Goal: Information Seeking & Learning: Learn about a topic

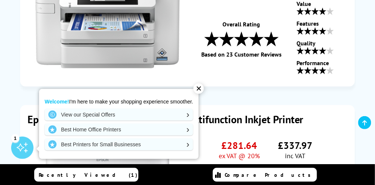
scroll to position [399, 0]
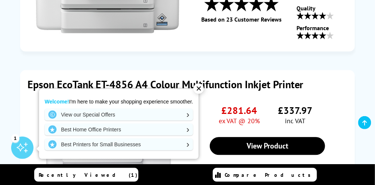
click at [195, 89] on div "✕" at bounding box center [198, 88] width 10 height 10
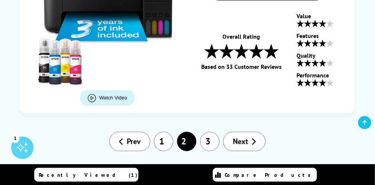
scroll to position [2716, 0]
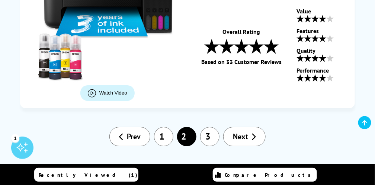
click at [246, 132] on span "Next" at bounding box center [240, 137] width 15 height 10
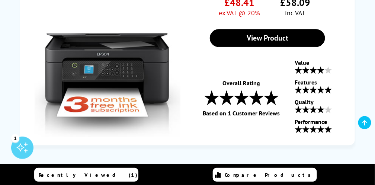
scroll to position [1154, 0]
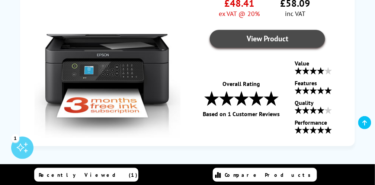
click at [251, 36] on link "View Product" at bounding box center [267, 39] width 115 height 18
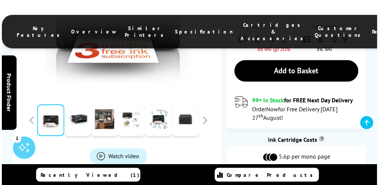
scroll to position [310, 0]
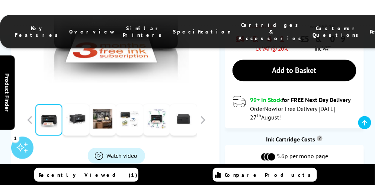
click at [118, 152] on span "Watch video" at bounding box center [122, 155] width 31 height 7
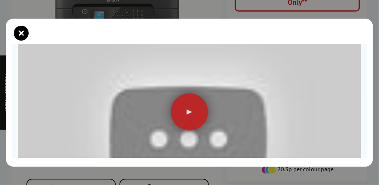
scroll to position [94, 0]
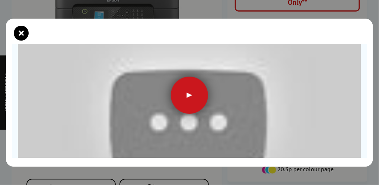
click at [187, 92] on div at bounding box center [189, 95] width 37 height 37
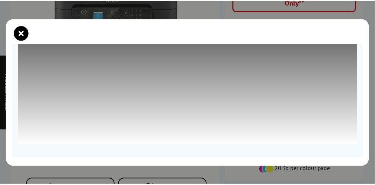
scroll to position [110, 0]
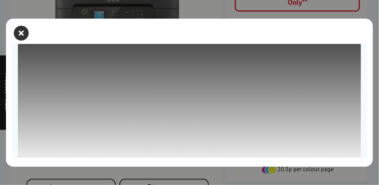
click at [19, 32] on icon "close modal" at bounding box center [21, 33] width 15 height 15
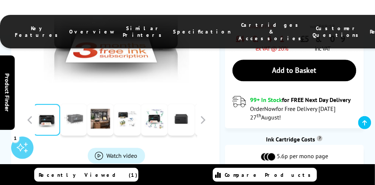
click at [77, 104] on link at bounding box center [73, 120] width 27 height 32
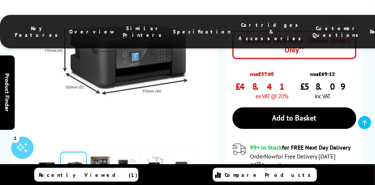
scroll to position [262, 0]
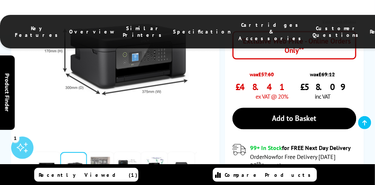
click at [101, 152] on link at bounding box center [100, 168] width 27 height 32
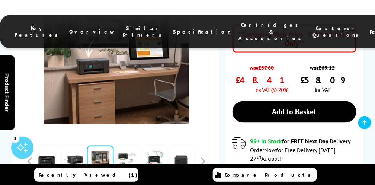
scroll to position [273, 0]
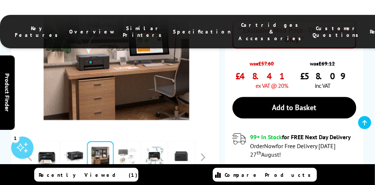
click at [130, 141] on link at bounding box center [127, 157] width 27 height 32
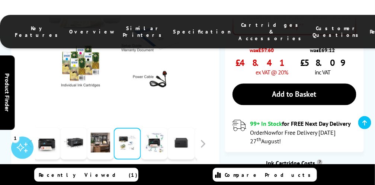
scroll to position [286, 0]
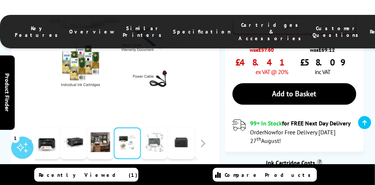
click at [159, 128] on link at bounding box center [154, 144] width 27 height 32
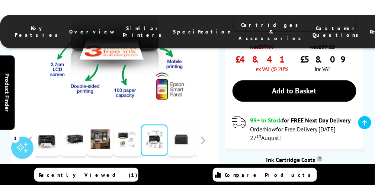
scroll to position [291, 0]
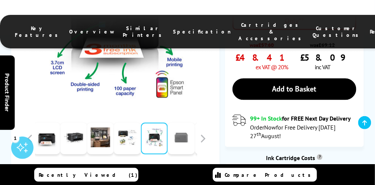
click at [182, 123] on link at bounding box center [181, 139] width 27 height 32
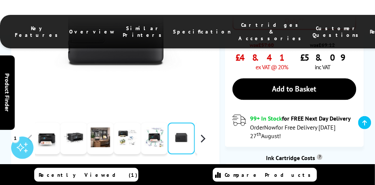
click at [202, 133] on button "button" at bounding box center [202, 138] width 11 height 11
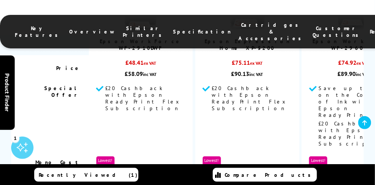
scroll to position [1936, 0]
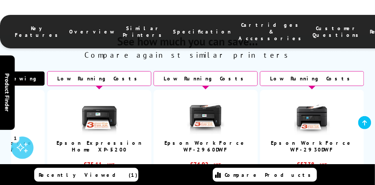
scroll to position [1817, 0]
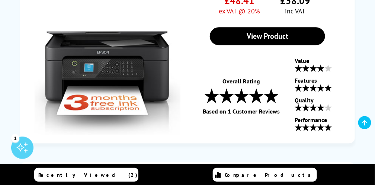
scroll to position [1138, 0]
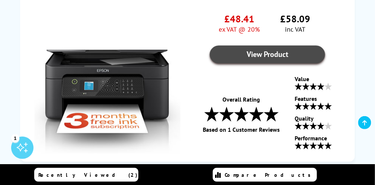
click at [255, 48] on link "View Product" at bounding box center [267, 54] width 115 height 18
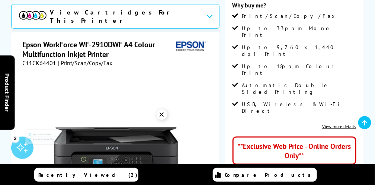
scroll to position [163, 0]
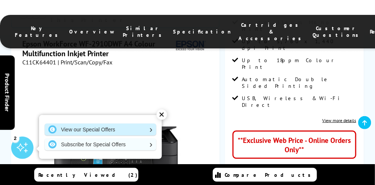
drag, startPoint x: 144, startPoint y: 135, endPoint x: 151, endPoint y: 130, distance: 8.4
click at [151, 130] on link "View our Special Offers" at bounding box center [101, 129] width 112 height 12
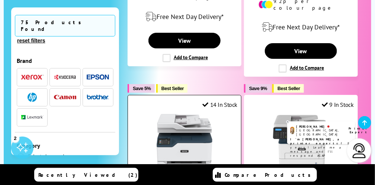
scroll to position [1381, 0]
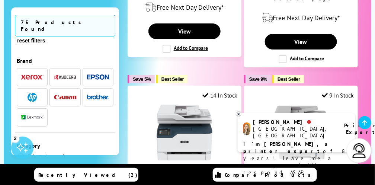
click at [238, 115] on icon at bounding box center [238, 114] width 5 height 6
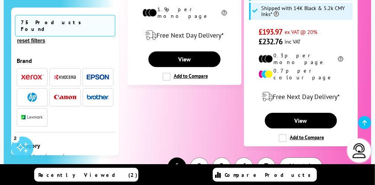
scroll to position [1949, 0]
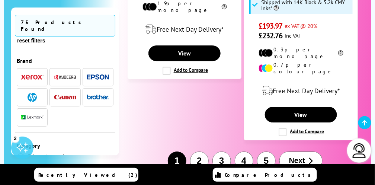
click at [201, 151] on button "2" at bounding box center [199, 160] width 19 height 19
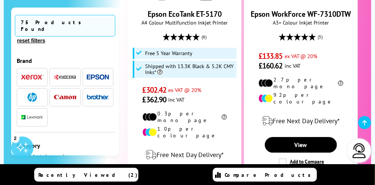
scroll to position [1865, 0]
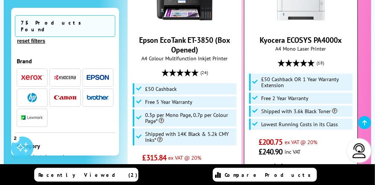
scroll to position [1511, 0]
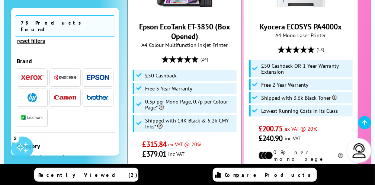
drag, startPoint x: 248, startPoint y: 119, endPoint x: 236, endPoint y: 91, distance: 30.5
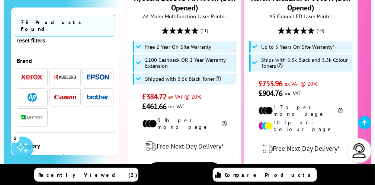
scroll to position [1878, 0]
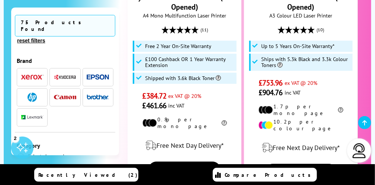
click at [236, 135] on div "Free Next Day Delivery* View" at bounding box center [184, 156] width 113 height 42
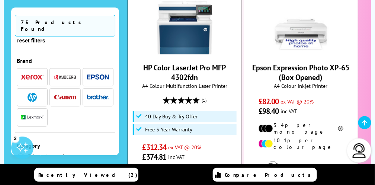
scroll to position [555, 0]
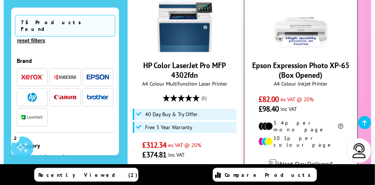
click at [298, 180] on link "View" at bounding box center [301, 188] width 72 height 16
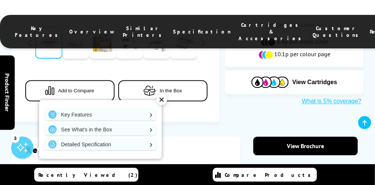
scroll to position [342, 0]
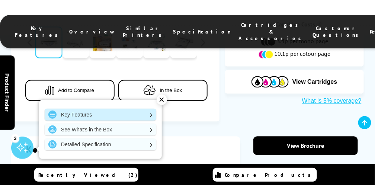
click at [151, 115] on link "Key Features" at bounding box center [101, 115] width 112 height 12
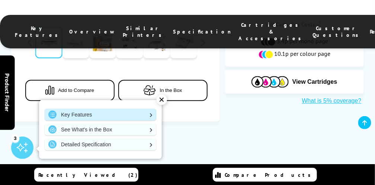
scroll to position [419, 0]
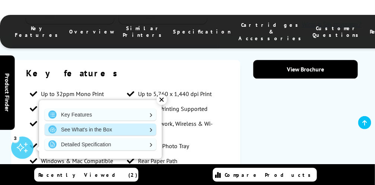
click at [150, 129] on link "See What's in the Box" at bounding box center [101, 129] width 112 height 12
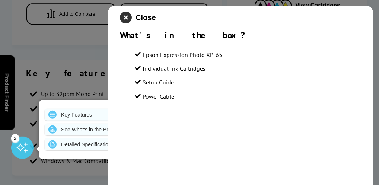
click at [127, 19] on icon "close modal" at bounding box center [126, 18] width 12 height 12
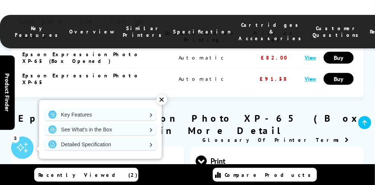
scroll to position [740, 0]
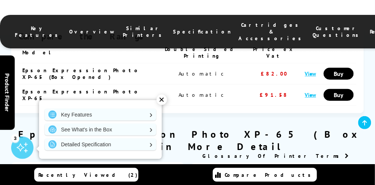
click at [161, 99] on div "✕" at bounding box center [162, 99] width 10 height 10
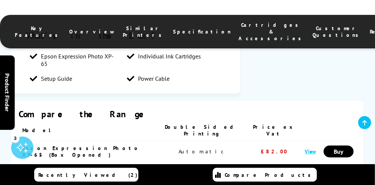
scroll to position [656, 0]
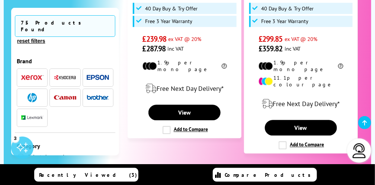
scroll to position [1744, 0]
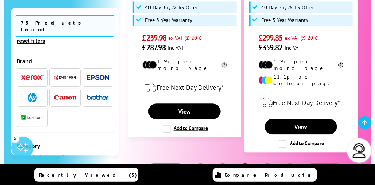
click at [269, 164] on button "5" at bounding box center [267, 173] width 19 height 19
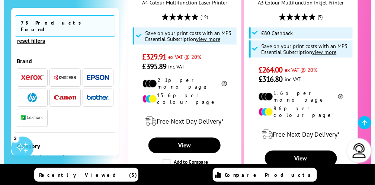
scroll to position [1683, 0]
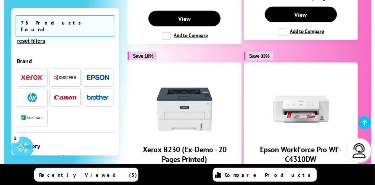
scroll to position [1589, 0]
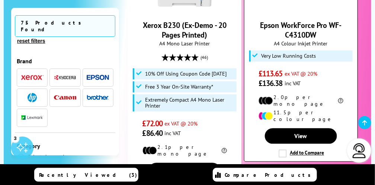
scroll to position [1713, 0]
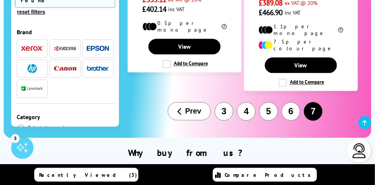
scroll to position [342, 0]
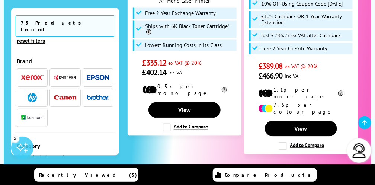
drag, startPoint x: 0, startPoint y: 0, endPoint x: 63, endPoint y: 84, distance: 105.2
click at [63, 95] on img "button" at bounding box center [65, 97] width 22 height 5
